Goal: Obtain resource: Obtain resource

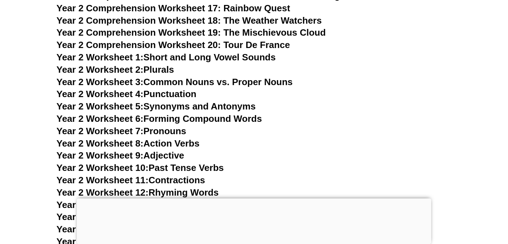
scroll to position [1818, 0]
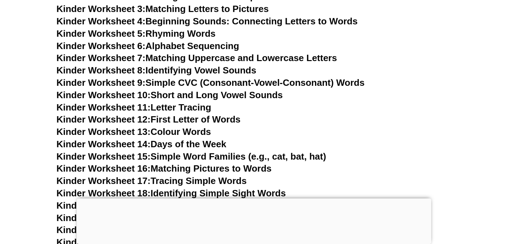
scroll to position [307, 0]
click at [221, 8] on link "Kinder Worksheet 3: Matching Letters to Pictures" at bounding box center [162, 8] width 212 height 11
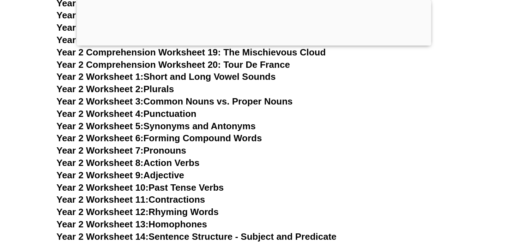
scroll to position [1854, 0]
click at [160, 100] on link "Year 2 Worksheet 3: Common Nouns vs. Proper Nouns" at bounding box center [174, 101] width 236 height 11
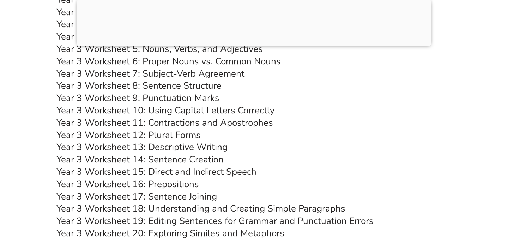
scroll to position [2480, 0]
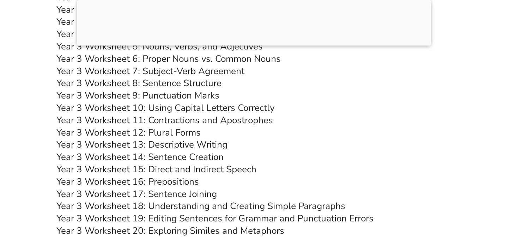
click at [208, 86] on link "Year 3 Worksheet 8: Sentence Structure" at bounding box center [138, 83] width 165 height 12
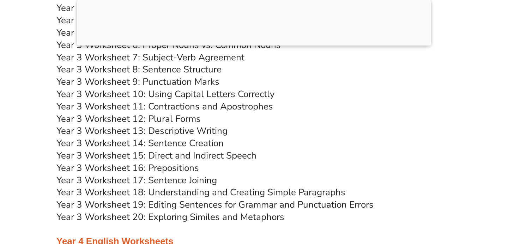
scroll to position [2495, 0]
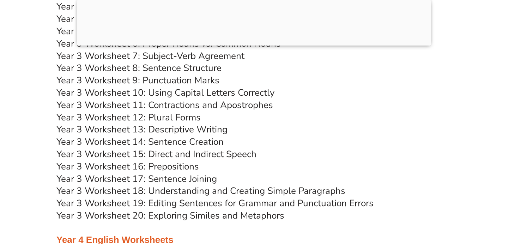
click at [190, 131] on link "Year 3 Worksheet 13: Descriptive Writing" at bounding box center [141, 129] width 171 height 12
click at [196, 144] on link "Year 3 Worksheet 14: Sentence Creation" at bounding box center [139, 142] width 167 height 12
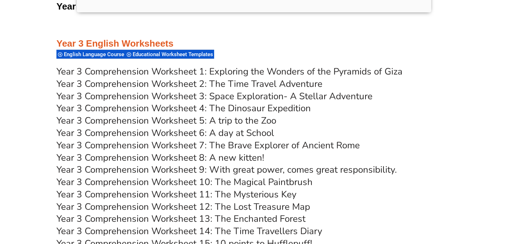
scroll to position [2170, 0]
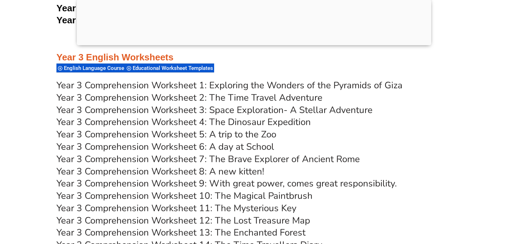
click at [239, 113] on link "Year 3 Comprehension Worksheet 3: Space Exploration- A Stellar Adventure" at bounding box center [214, 110] width 316 height 12
